Goal: Task Accomplishment & Management: Manage account settings

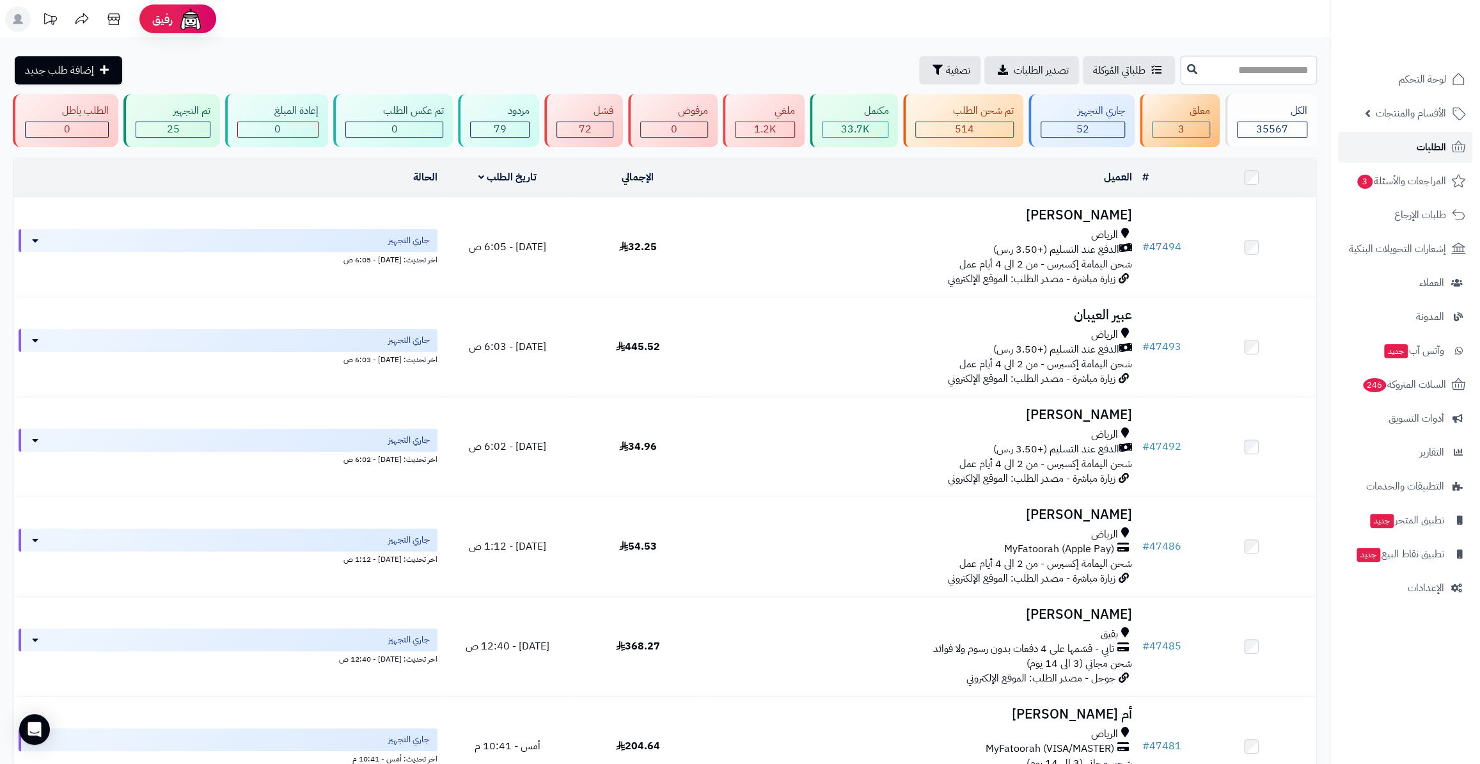
click at [1402, 147] on link "الطلبات" at bounding box center [1405, 147] width 134 height 31
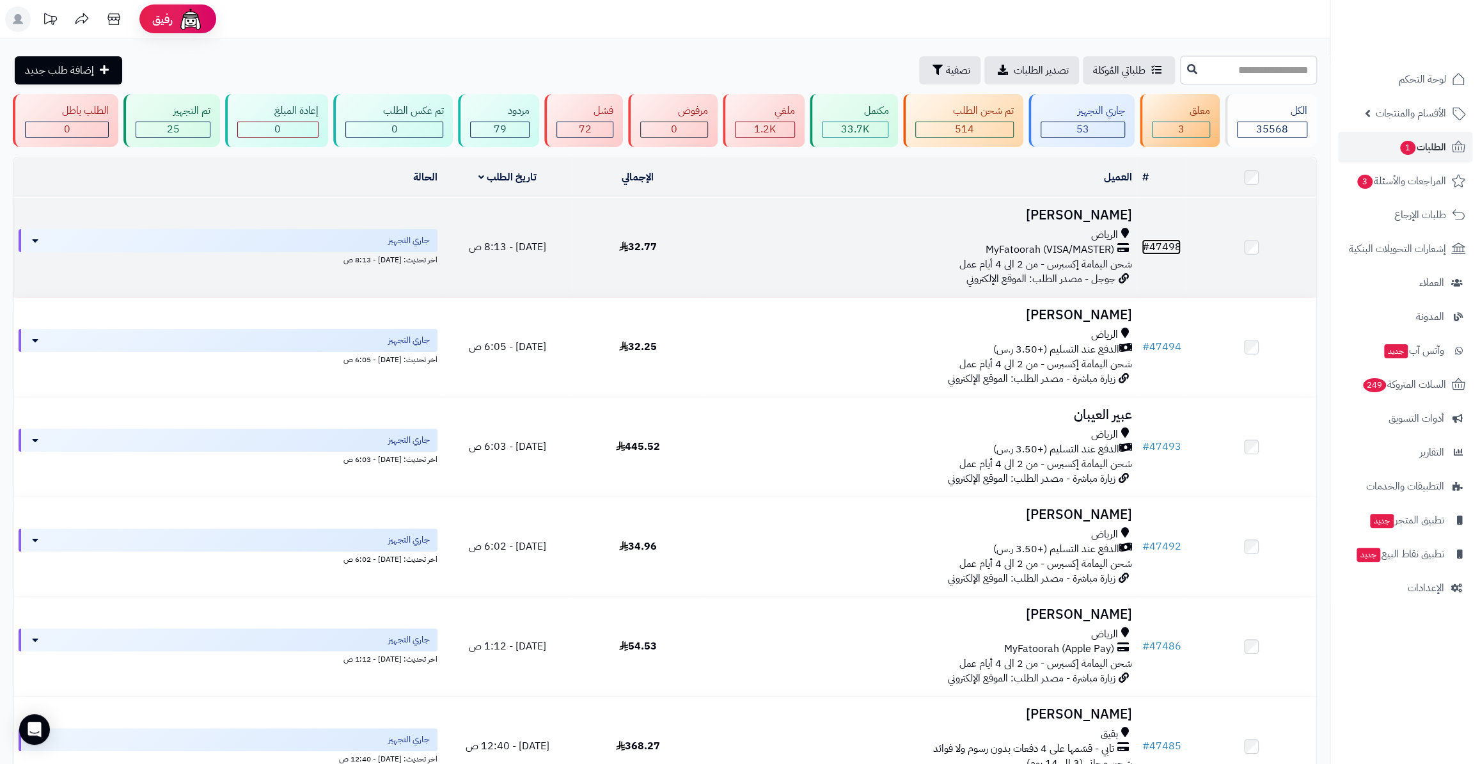
click at [1177, 242] on link "# 47498" at bounding box center [1161, 246] width 39 height 15
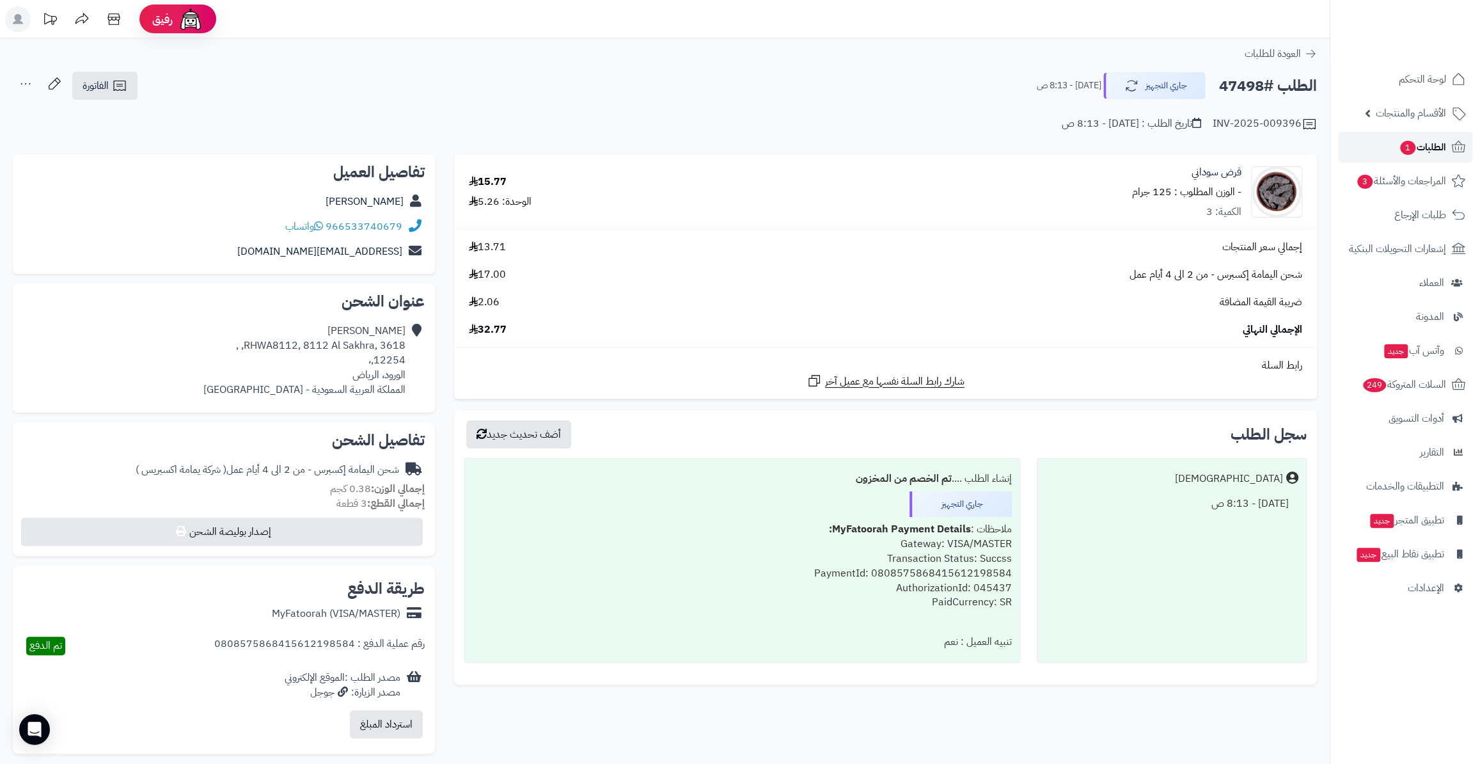
click at [1417, 145] on span "الطلبات 1" at bounding box center [1422, 147] width 47 height 18
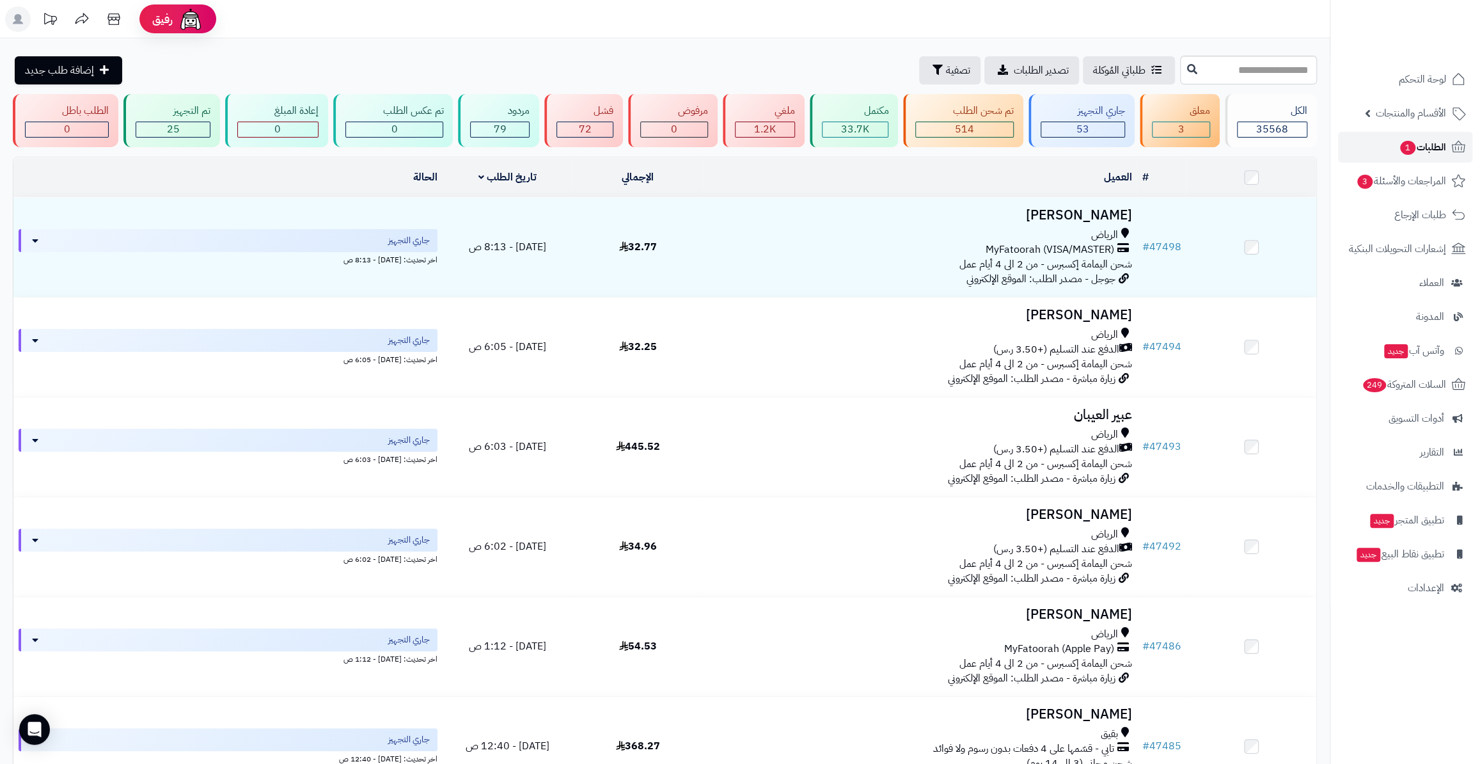
click at [1436, 142] on span "الطلبات 1" at bounding box center [1422, 147] width 47 height 18
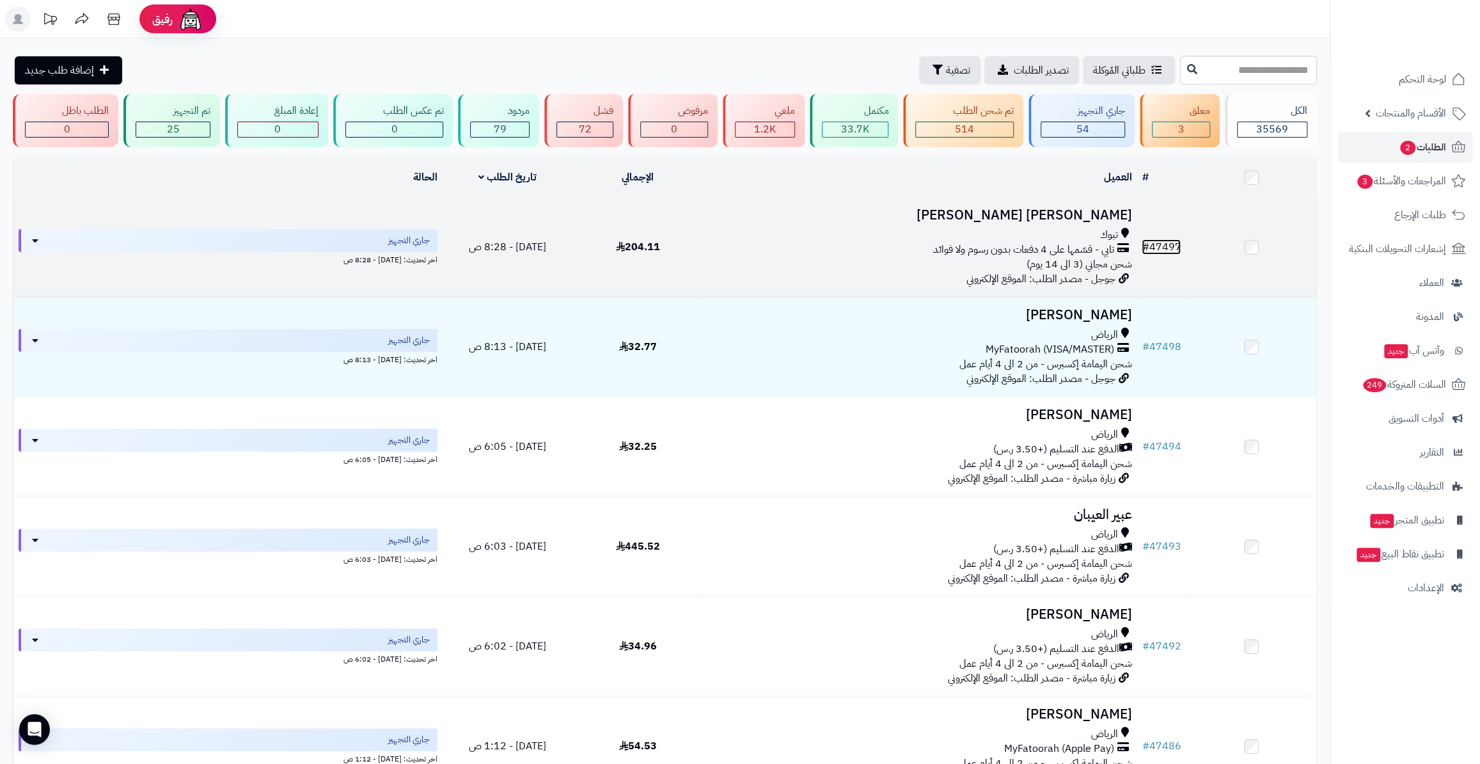
click at [1157, 250] on link "# 47497" at bounding box center [1161, 246] width 39 height 15
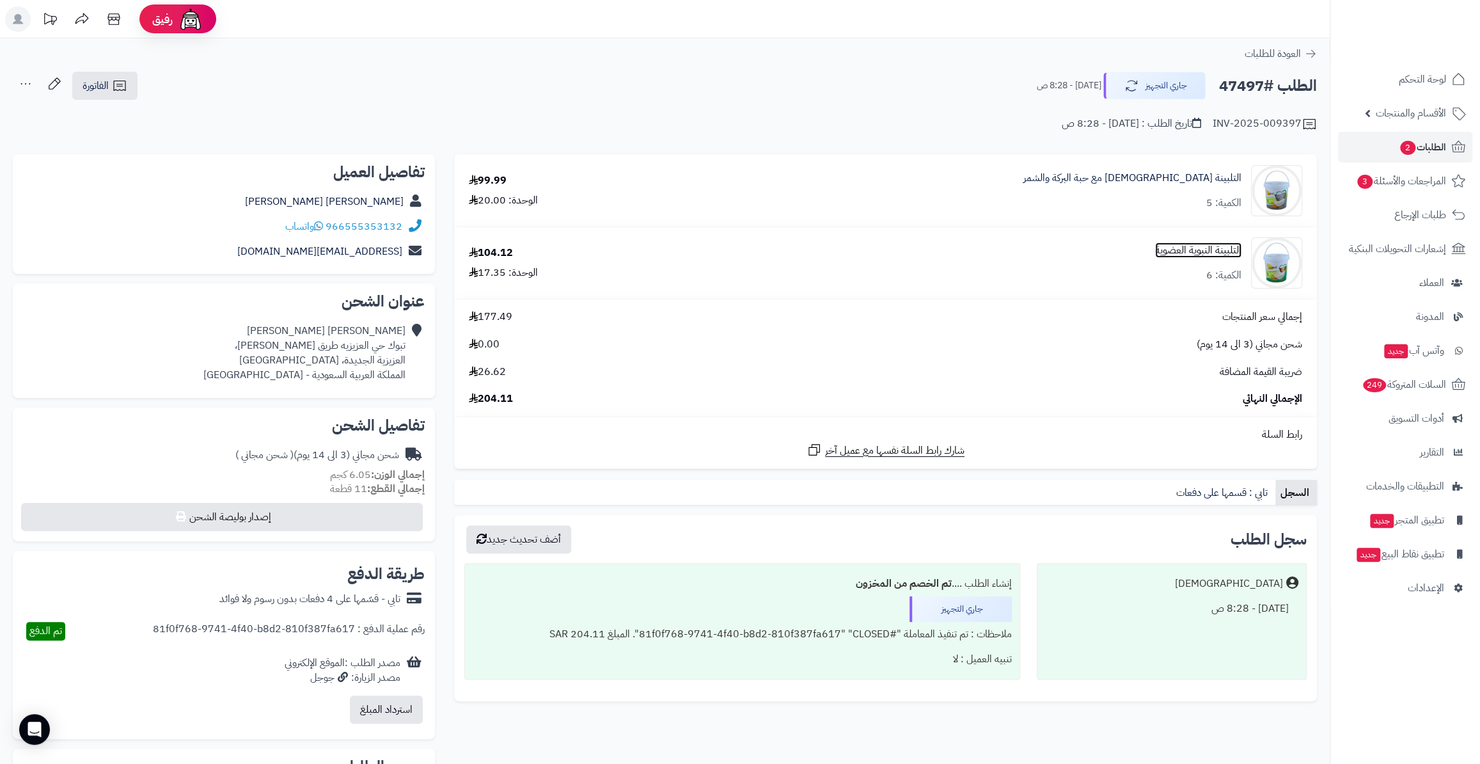
click at [1194, 253] on link "التلبينة النبوية العضوية" at bounding box center [1198, 250] width 86 height 15
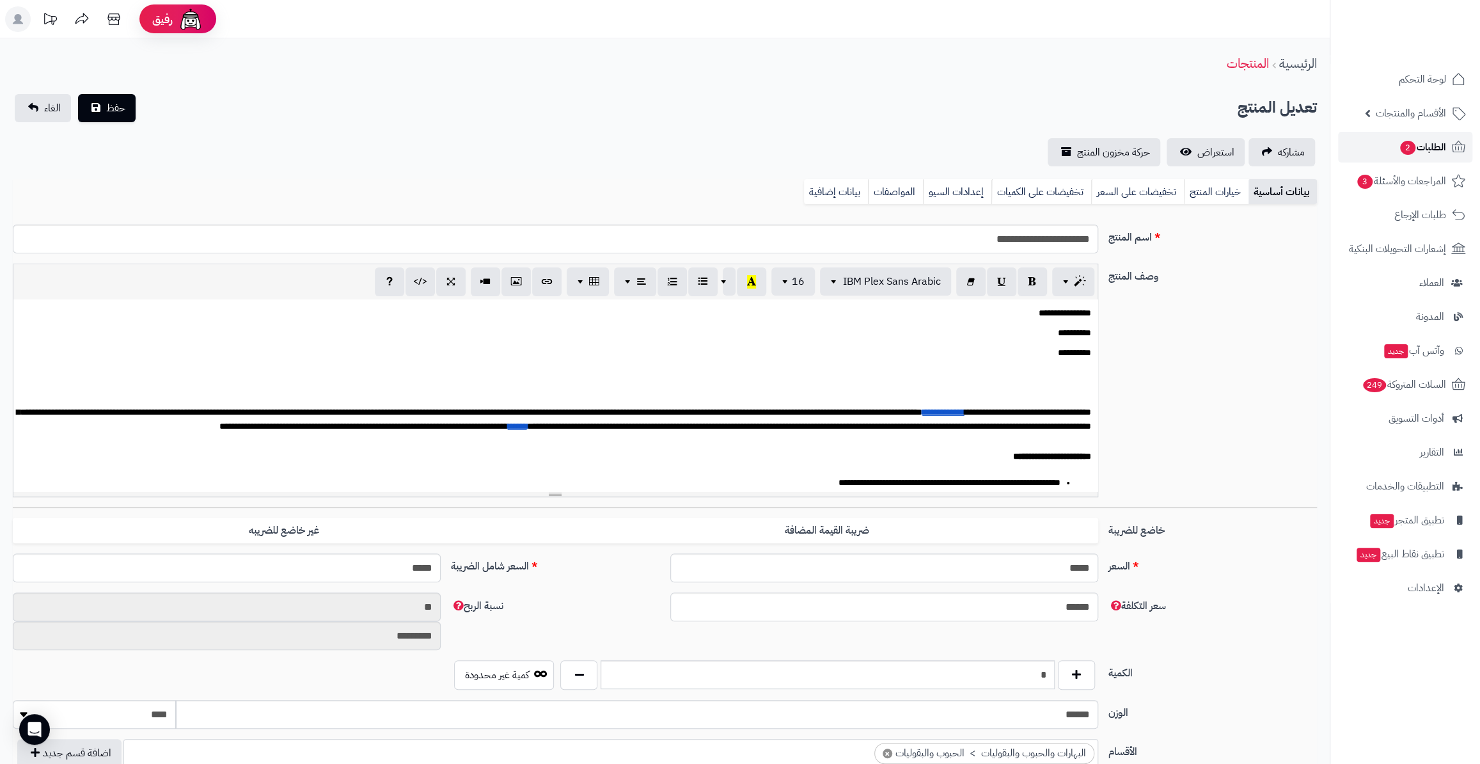
click at [1436, 156] on link "الطلبات 2" at bounding box center [1405, 147] width 134 height 31
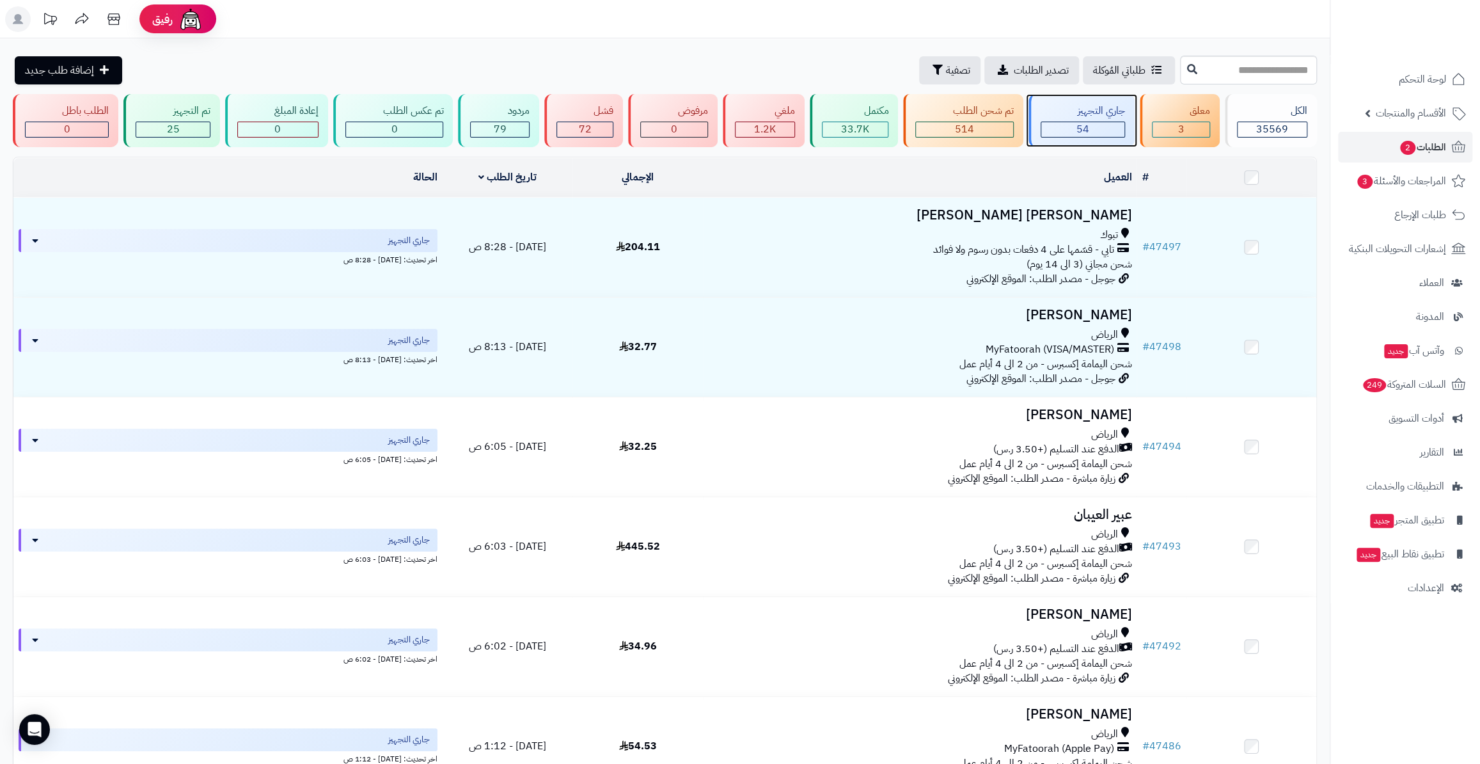
click at [1089, 111] on div "جاري التجهيز" at bounding box center [1083, 111] width 84 height 15
click at [1368, 171] on link "المراجعات والأسئلة 3" at bounding box center [1405, 181] width 134 height 31
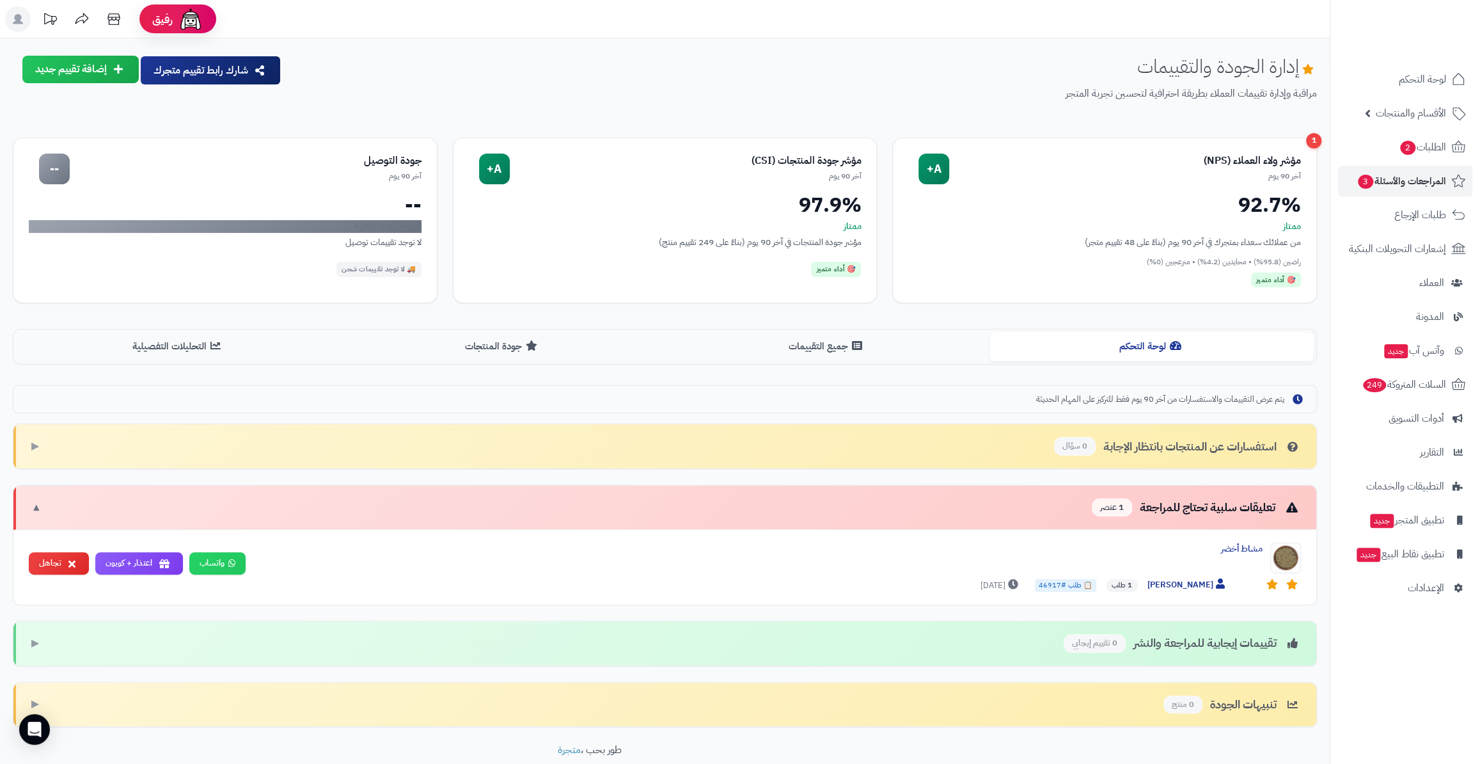
click at [1392, 129] on ul "لوحة التحكم الأقسام والمنتجات المنتجات الأقسام الماركات مواصفات المنتجات مواصفا…" at bounding box center [1406, 333] width 150 height 539
click at [1403, 144] on span "2" at bounding box center [1408, 148] width 16 height 15
